Goal: Navigation & Orientation: Find specific page/section

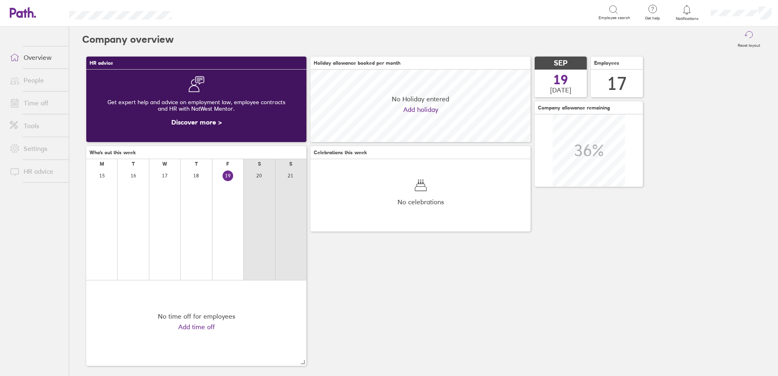
scroll to position [72, 220]
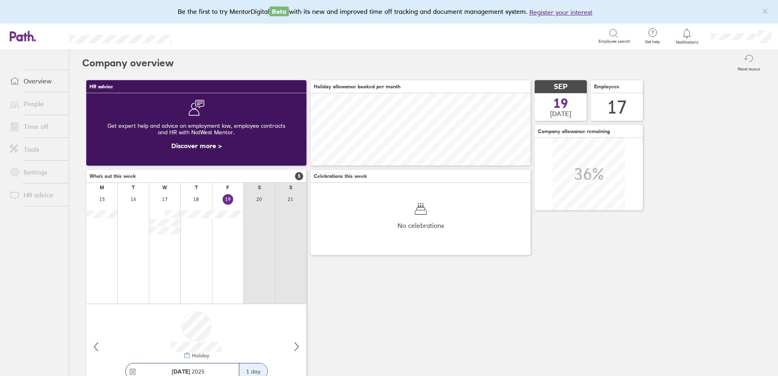
click at [764, 9] on icon "link" at bounding box center [765, 11] width 7 height 7
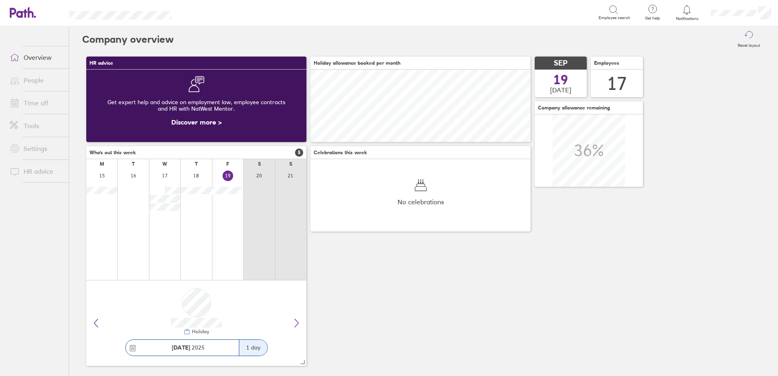
click at [690, 14] on icon at bounding box center [687, 10] width 10 height 10
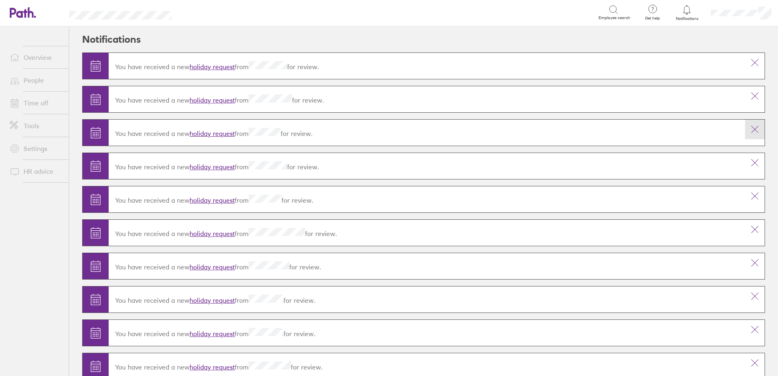
click at [751, 129] on icon at bounding box center [755, 130] width 10 height 10
click at [750, 197] on icon at bounding box center [755, 196] width 10 height 10
